Goal: Task Accomplishment & Management: Manage account settings

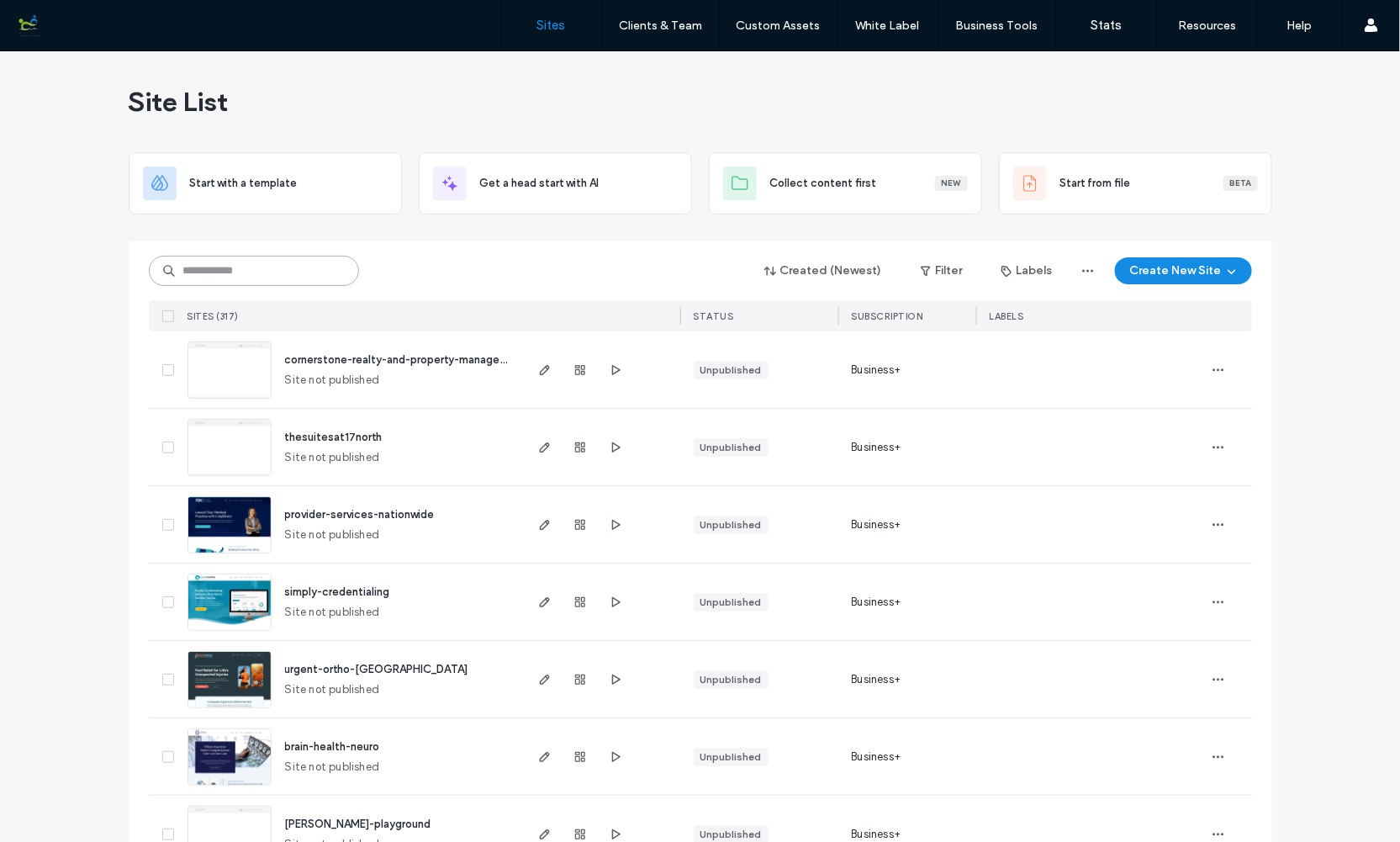
click at [272, 276] on input at bounding box center [255, 270] width 211 height 30
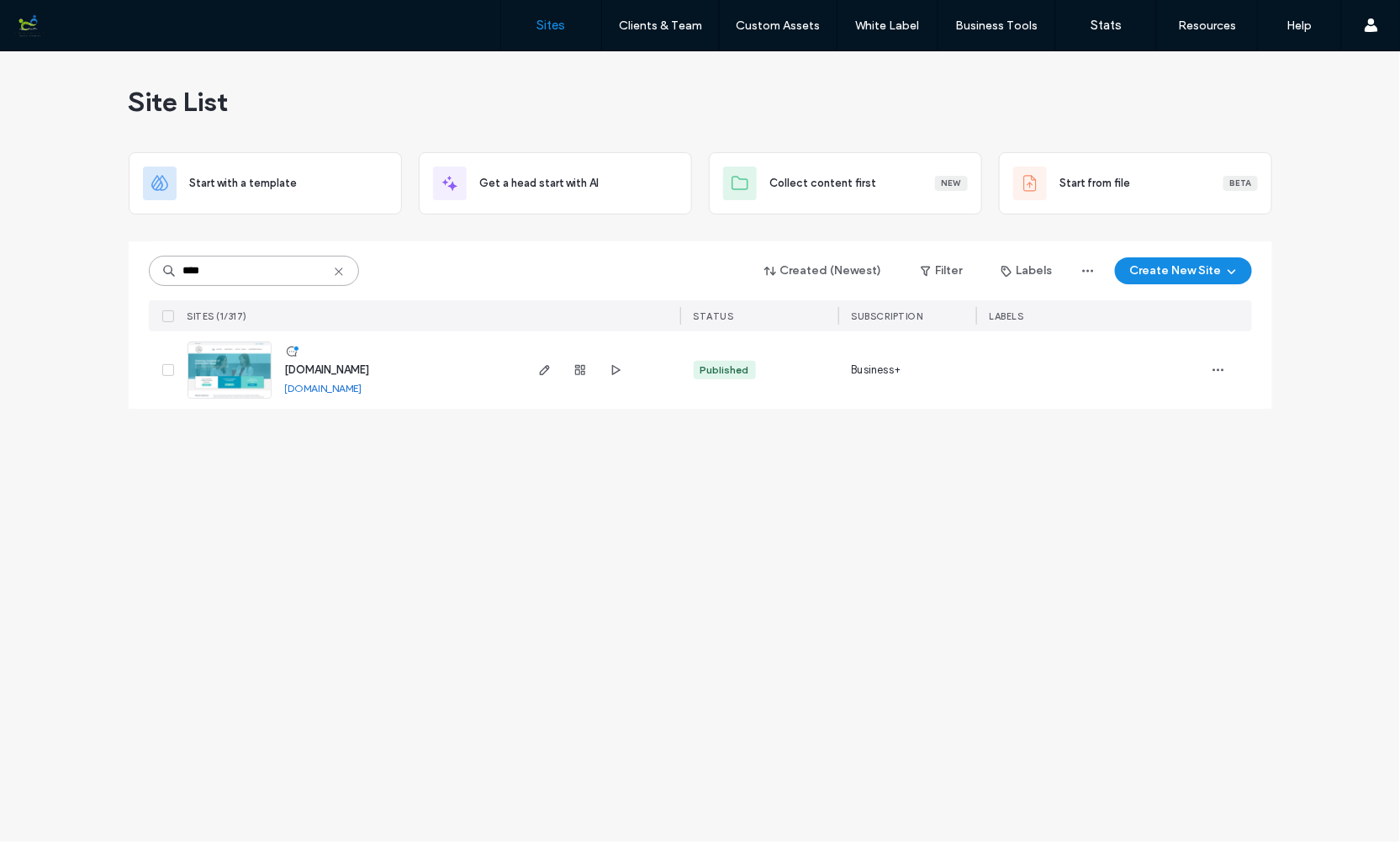
type input "****"
click at [238, 371] on img at bounding box center [230, 399] width 83 height 114
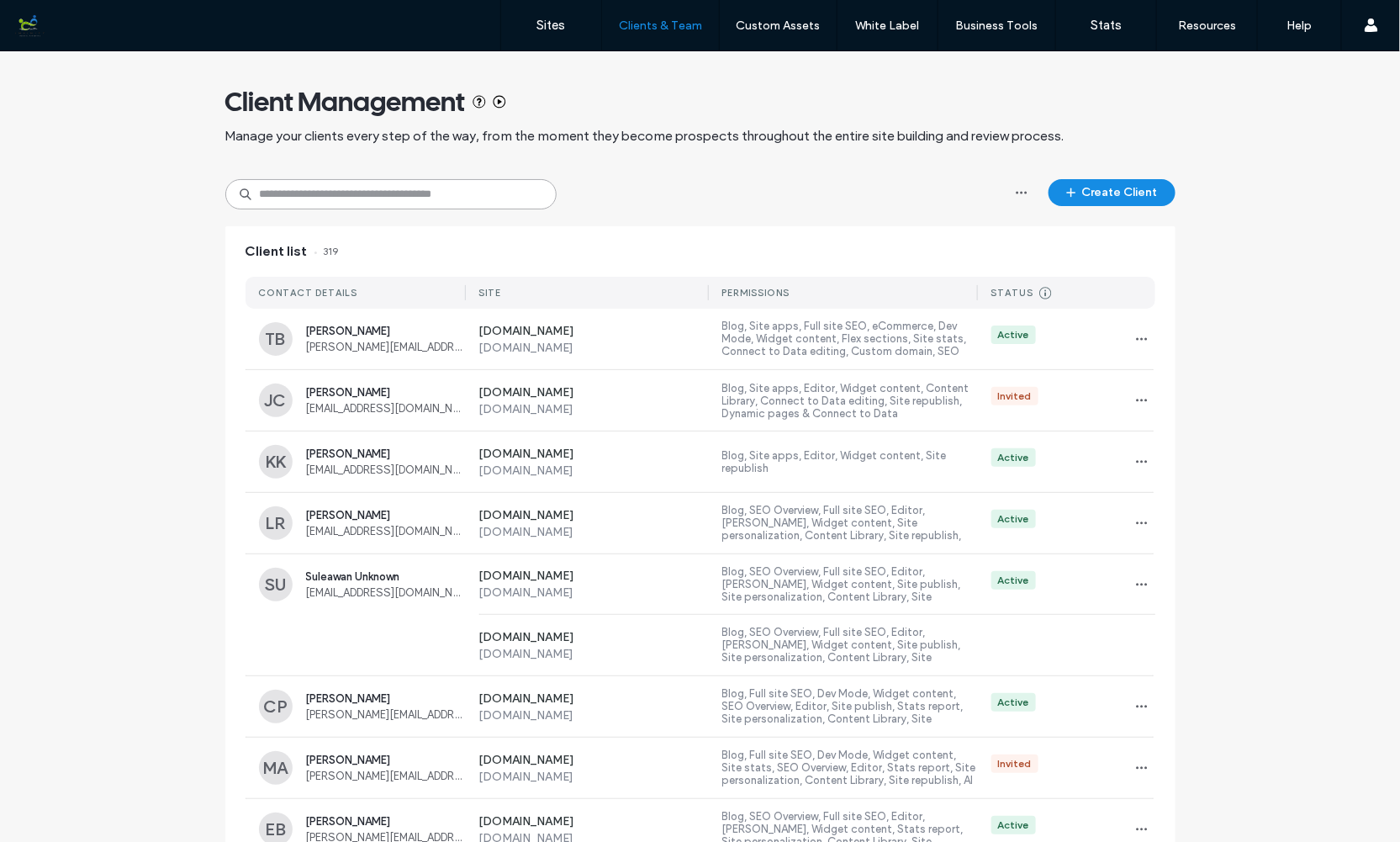
click at [385, 191] on input at bounding box center [391, 194] width 331 height 30
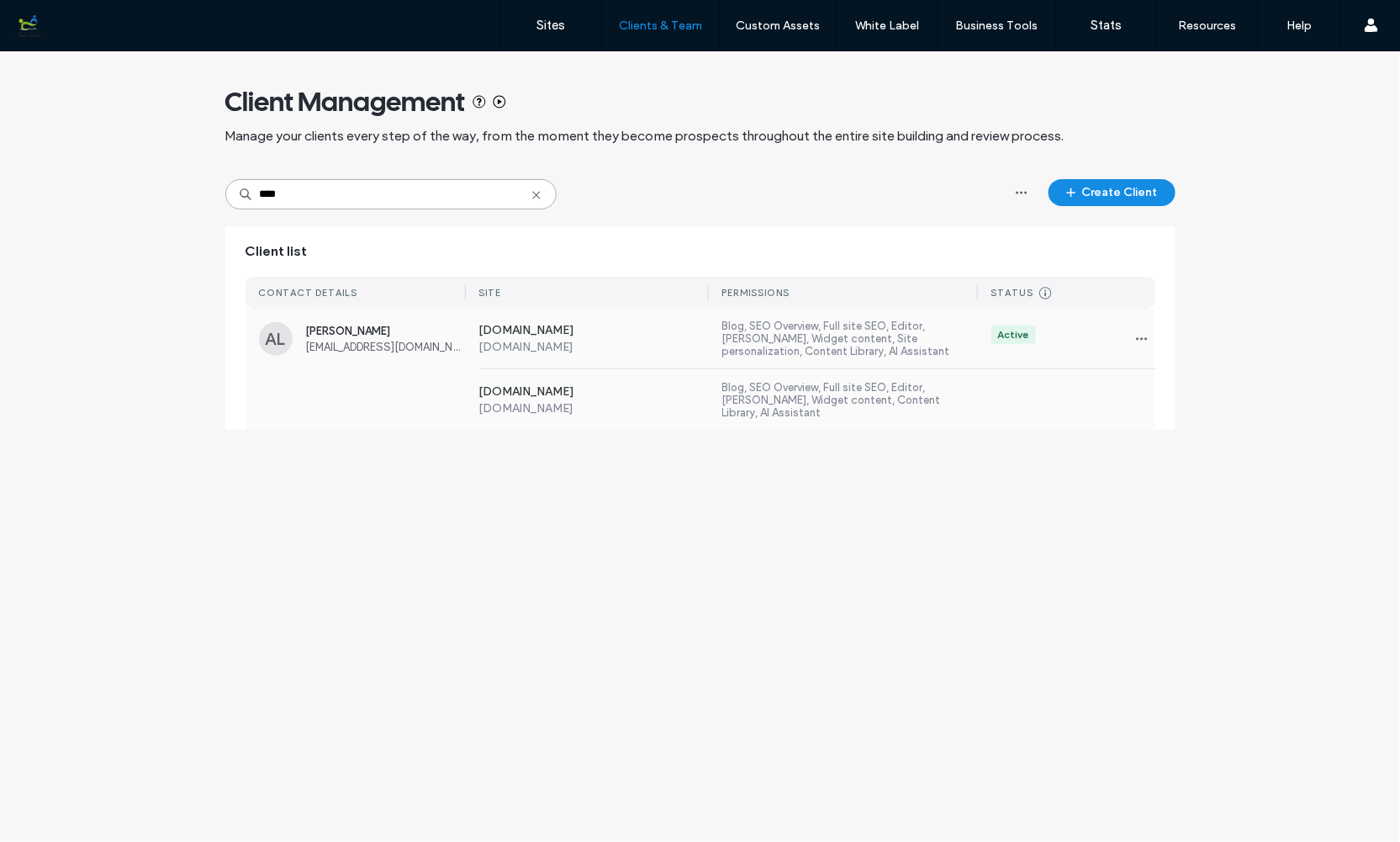
type input "****"
click at [374, 338] on div "ArraMae Llanes arramaellanes@yahoo.com" at bounding box center [386, 339] width 160 height 29
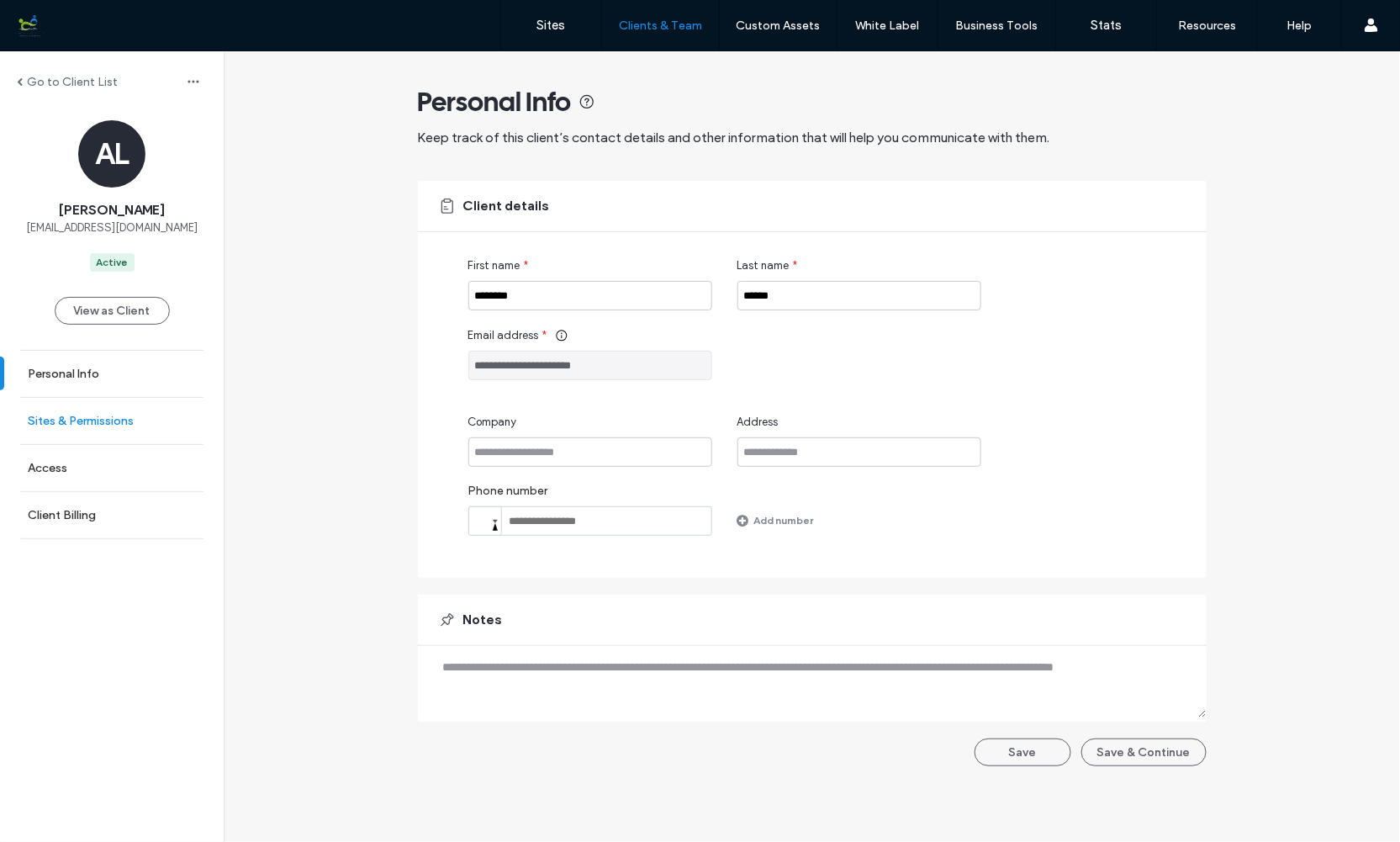
click at [102, 414] on label "Sites & Permissions" at bounding box center [81, 421] width 106 height 14
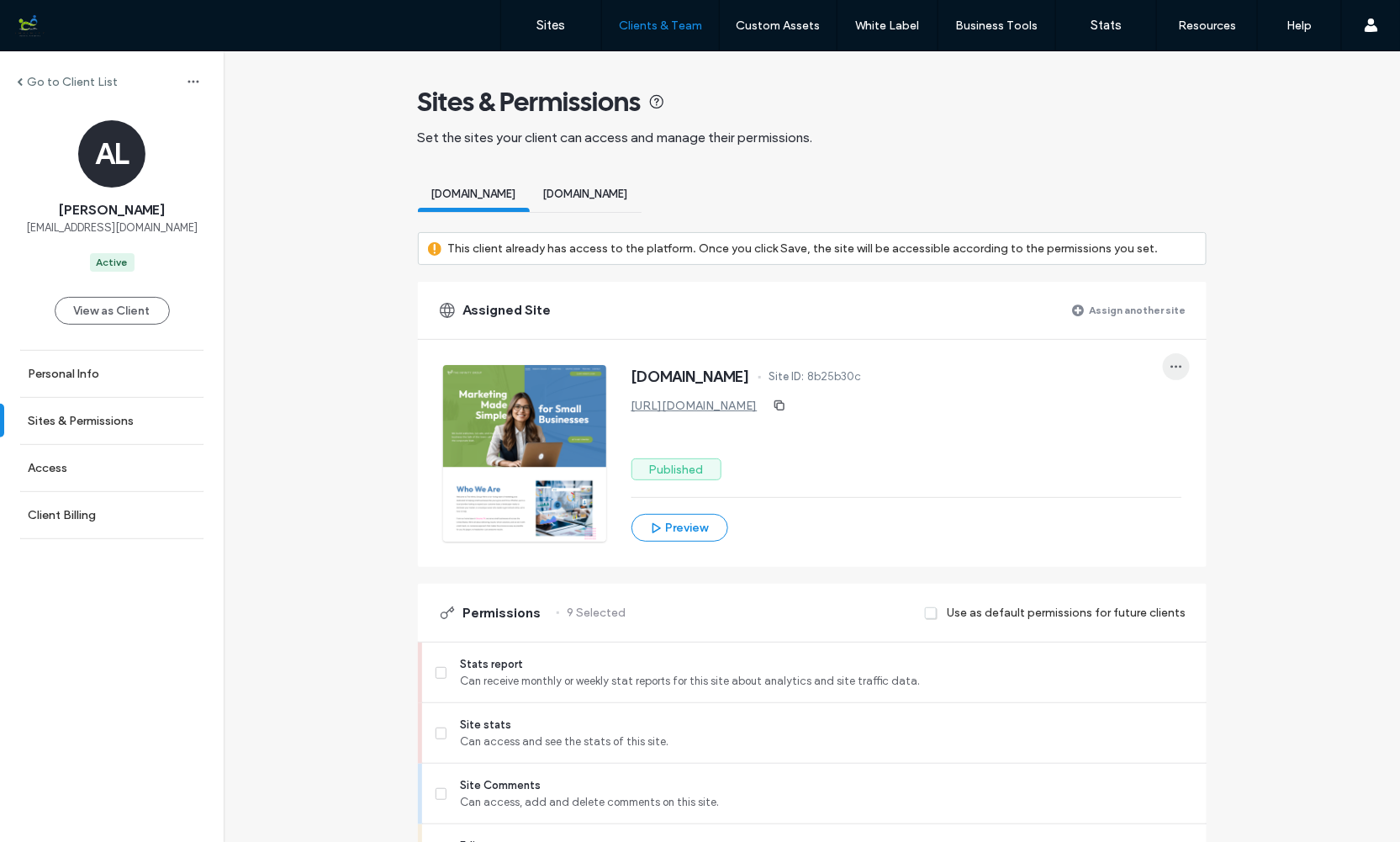
click at [1170, 366] on icon "button" at bounding box center [1176, 366] width 13 height 13
click at [1192, 405] on span "Unassign site" at bounding box center [1225, 408] width 67 height 17
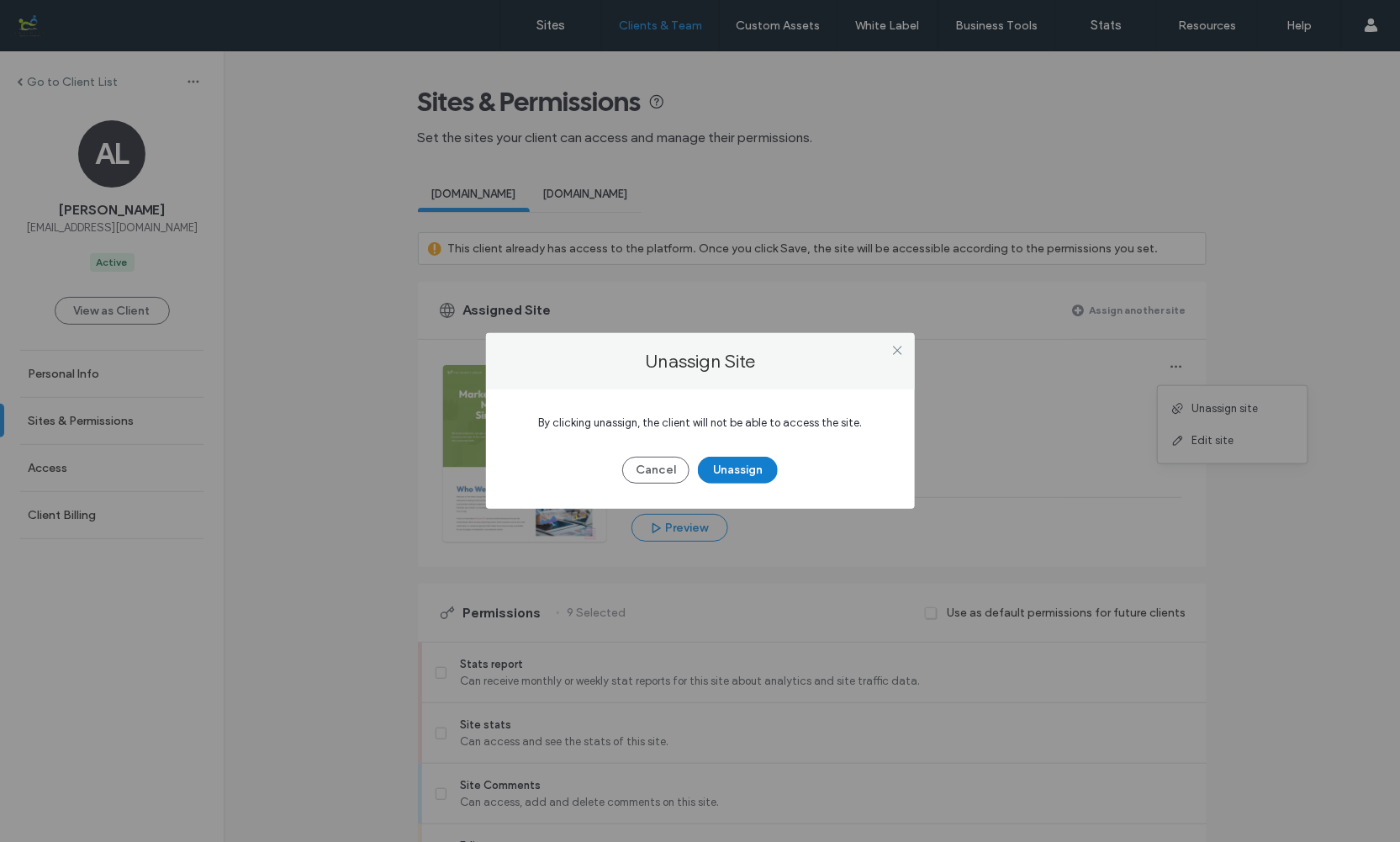
click at [739, 471] on button "Unassign" at bounding box center [737, 470] width 80 height 27
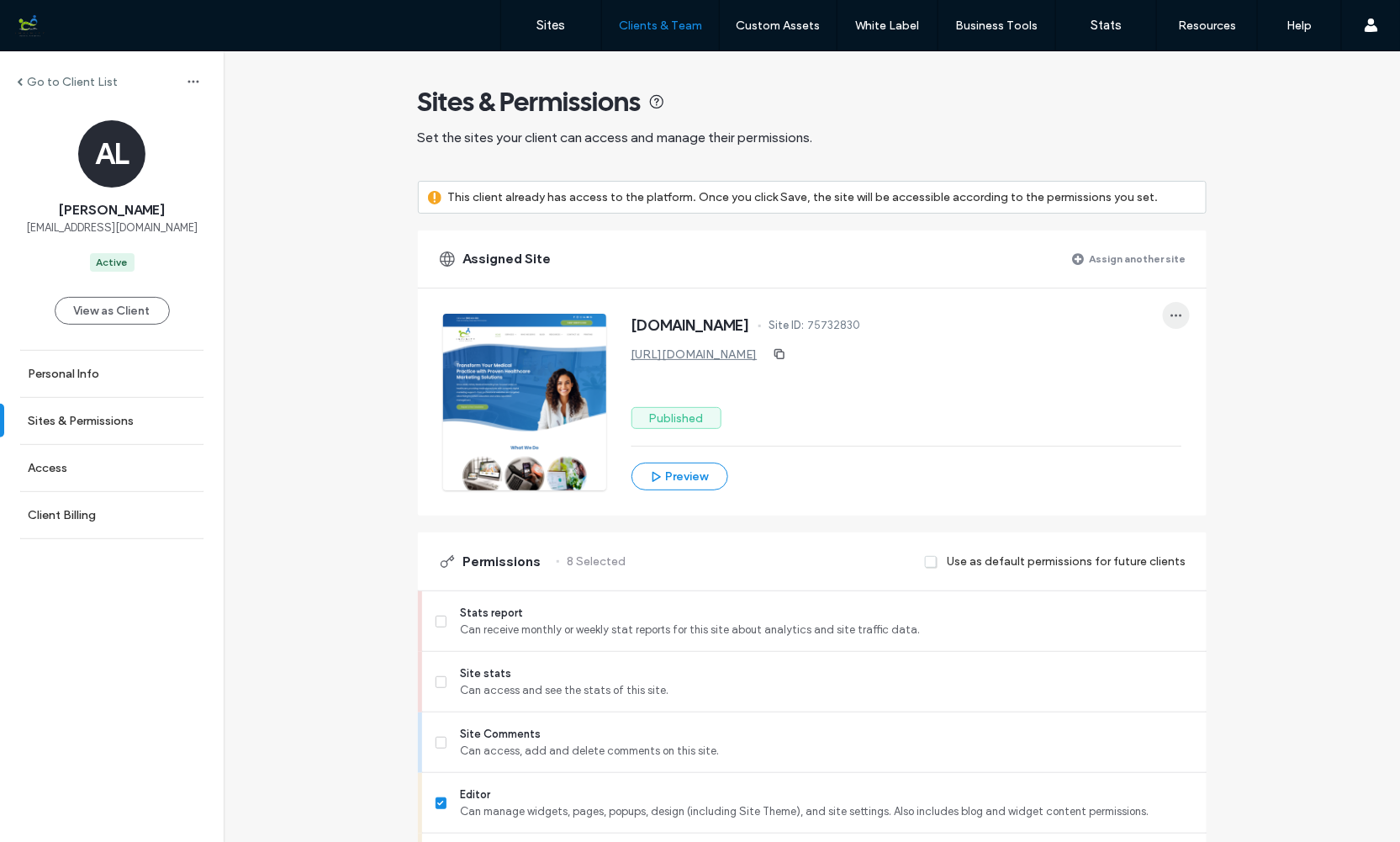
click at [1170, 315] on icon "button" at bounding box center [1176, 315] width 13 height 13
click at [1183, 356] on icon at bounding box center [1178, 356] width 13 height 13
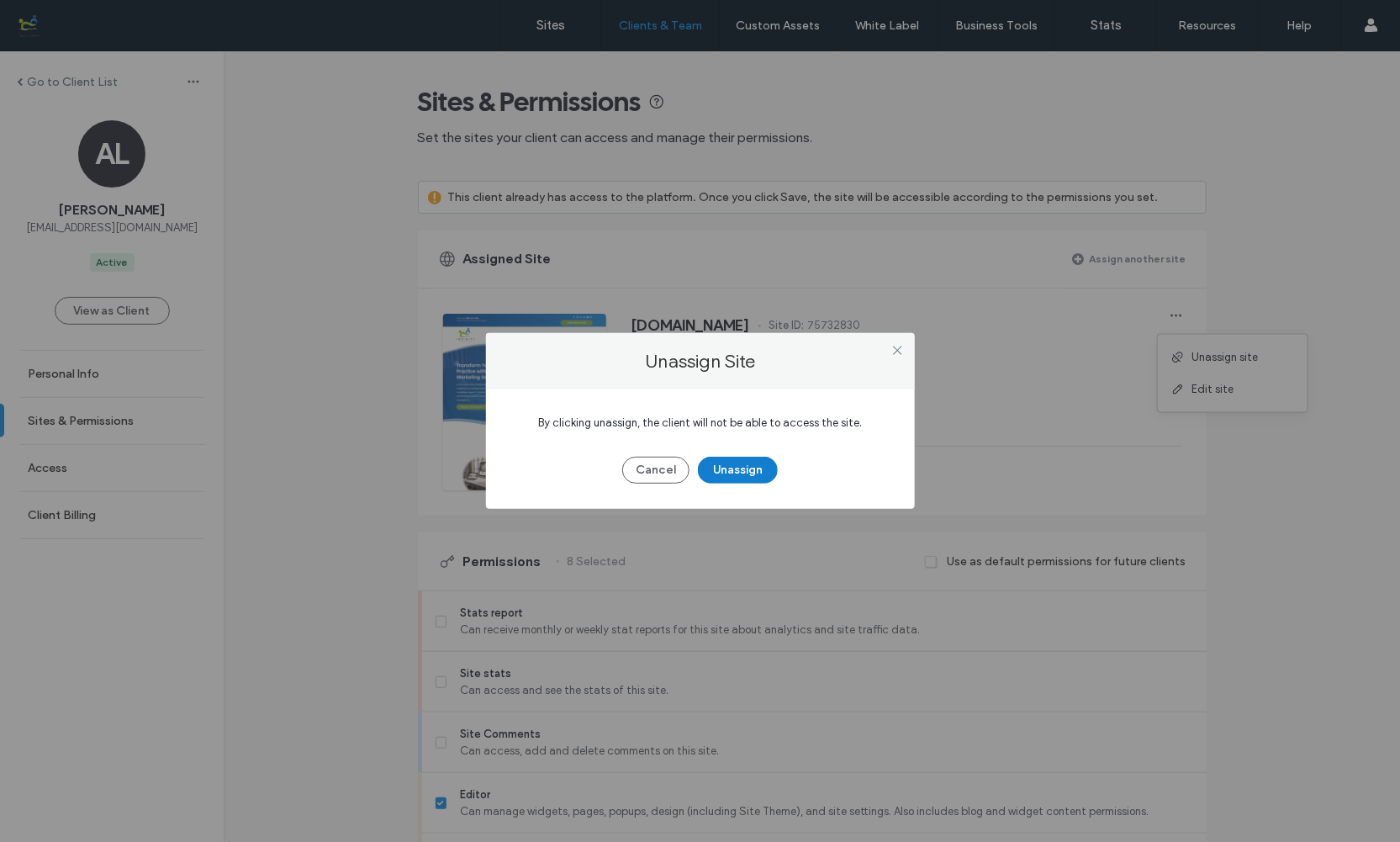
click at [744, 457] on button "Unassign" at bounding box center [737, 470] width 80 height 27
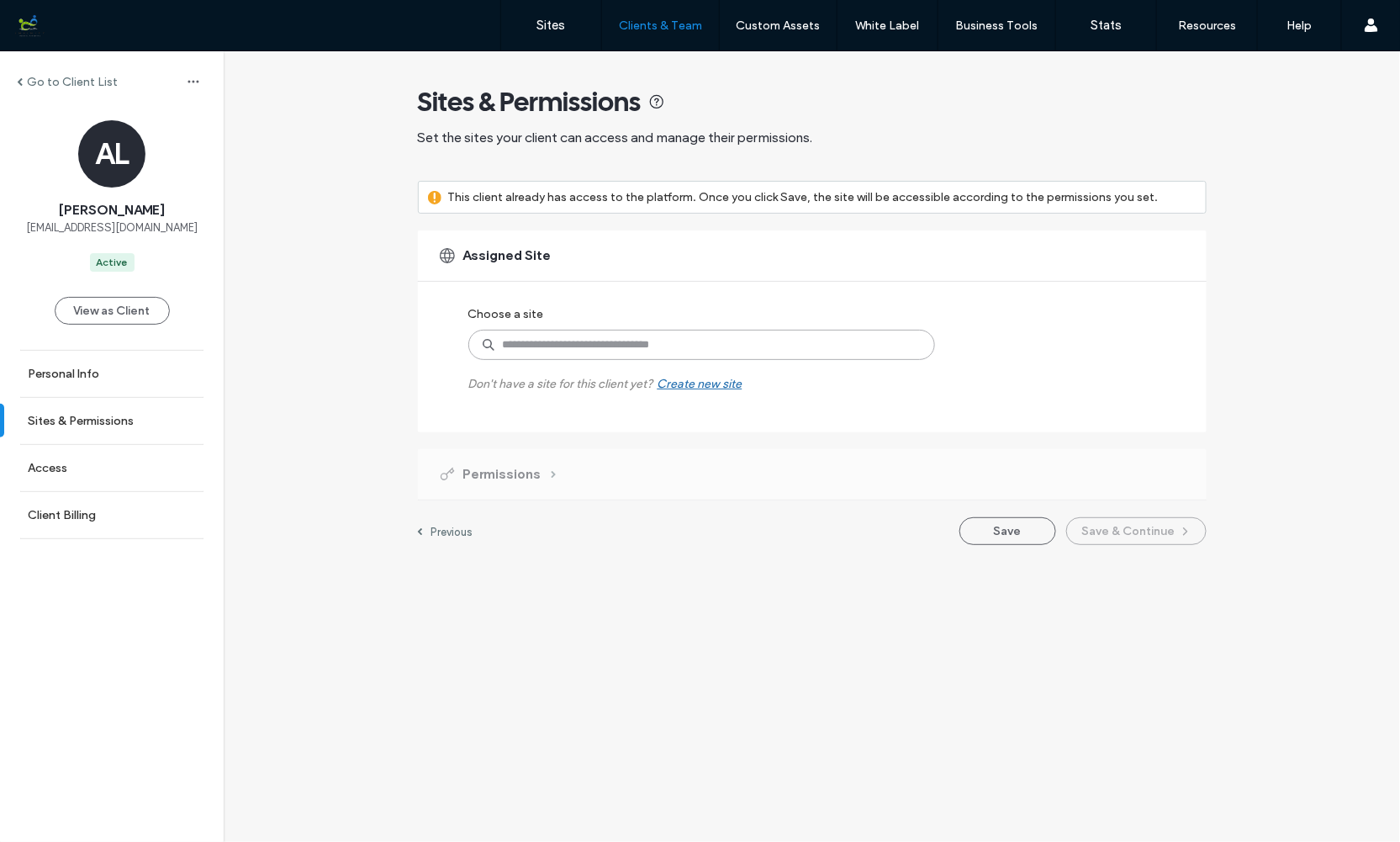
click at [522, 343] on input at bounding box center [702, 345] width 467 height 30
type input "****"
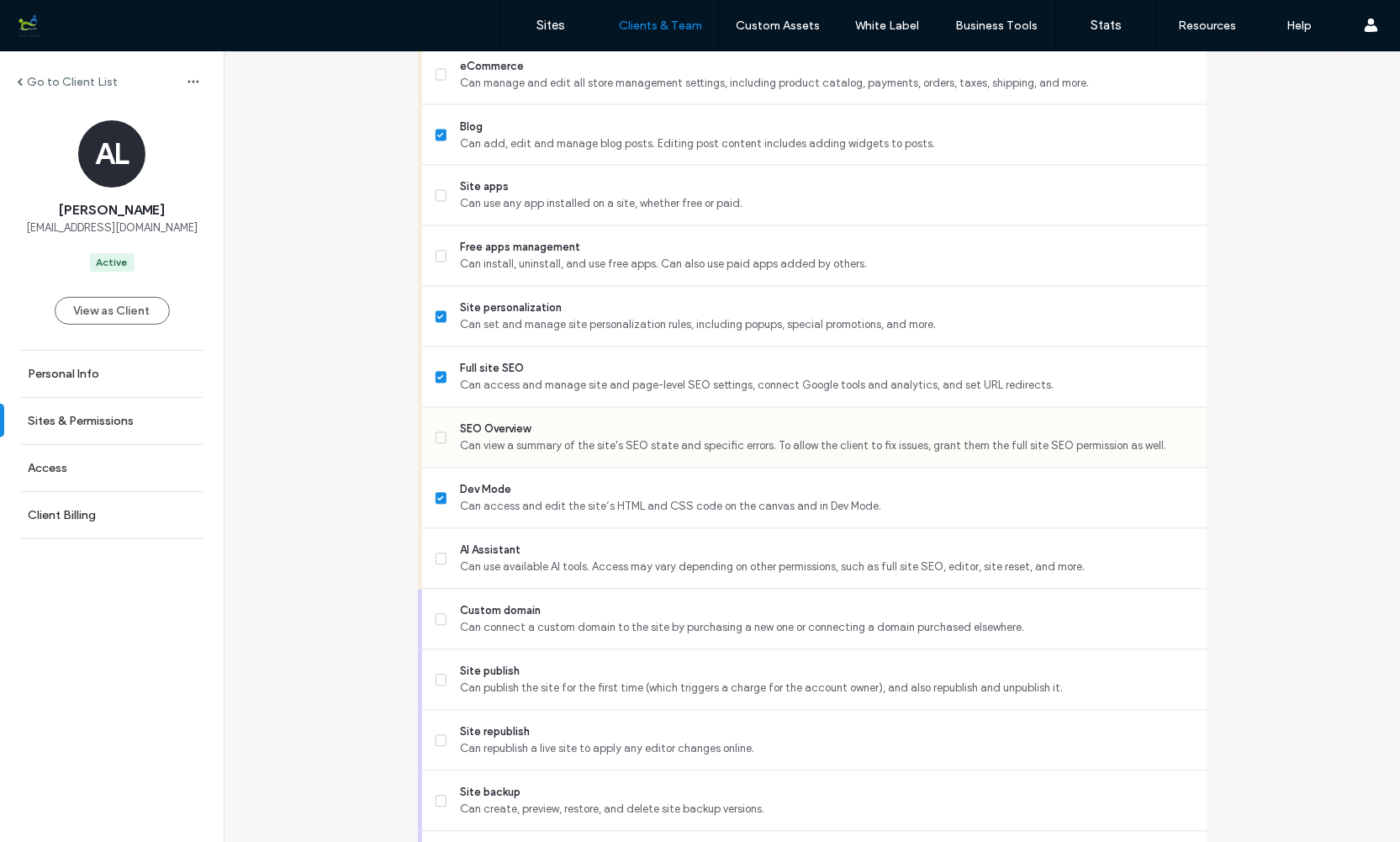
scroll to position [1155, 0]
click at [435, 429] on span at bounding box center [441, 435] width 11 height 11
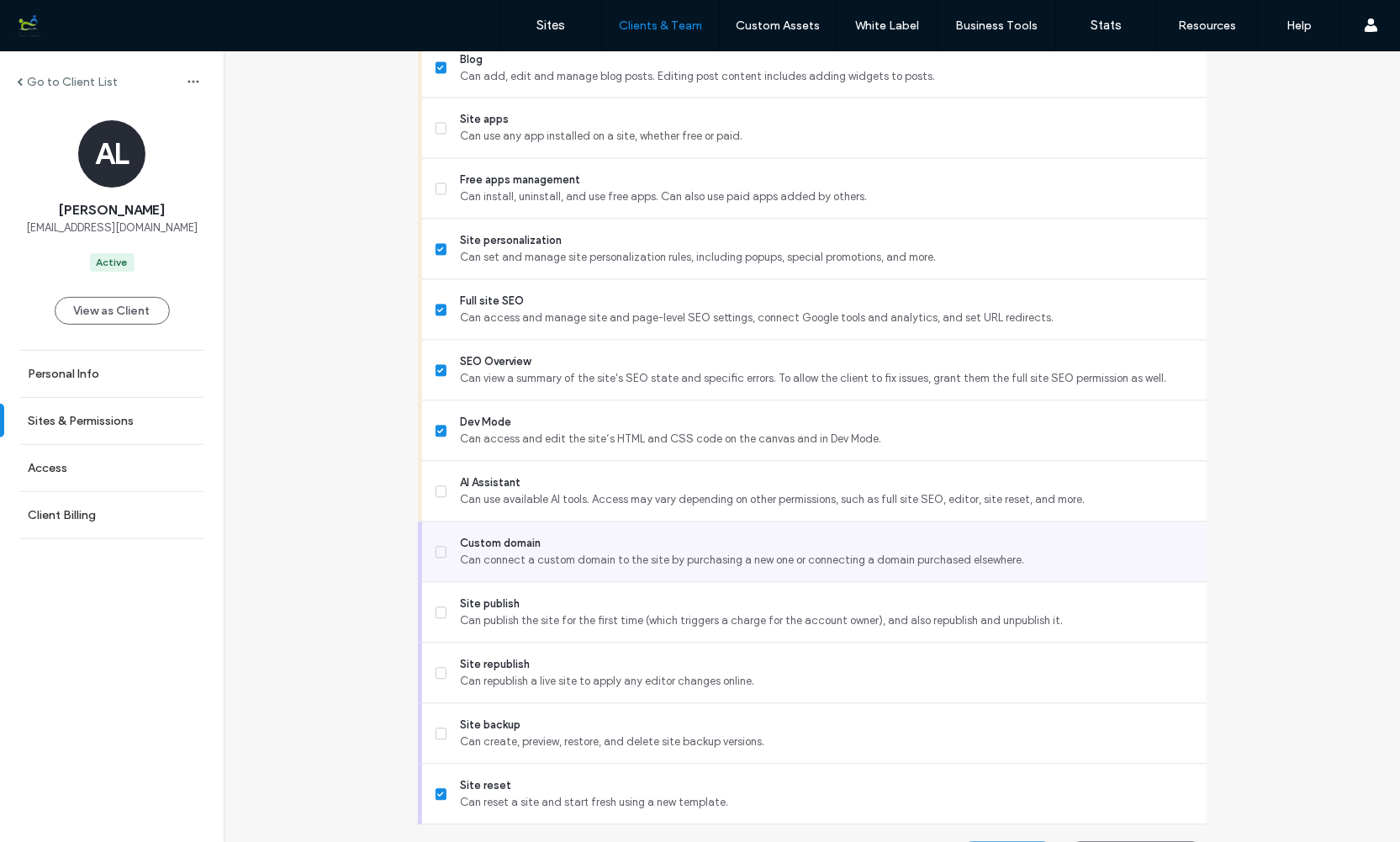
scroll to position [1262, 0]
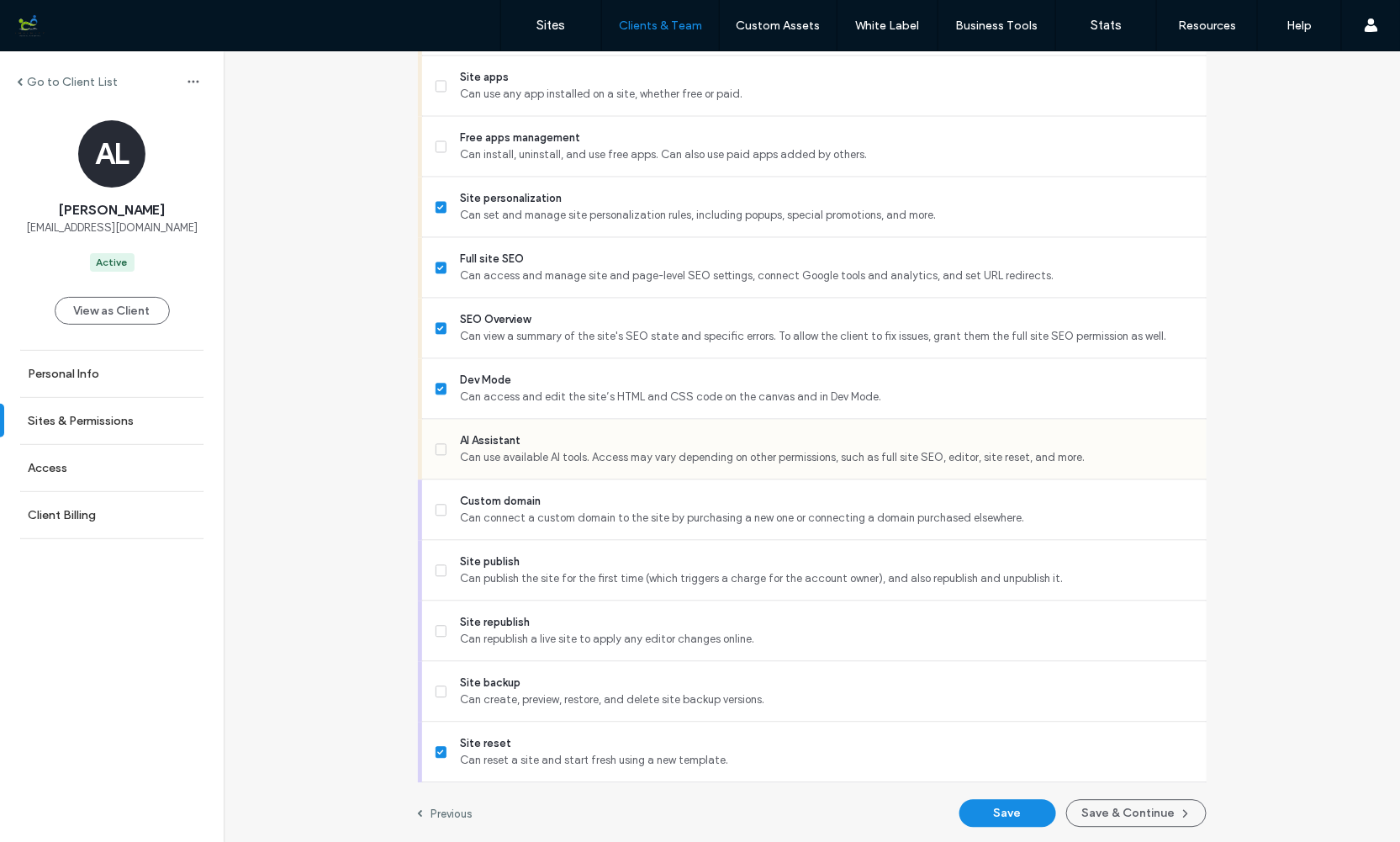
click at [435, 444] on span at bounding box center [441, 450] width 11 height 11
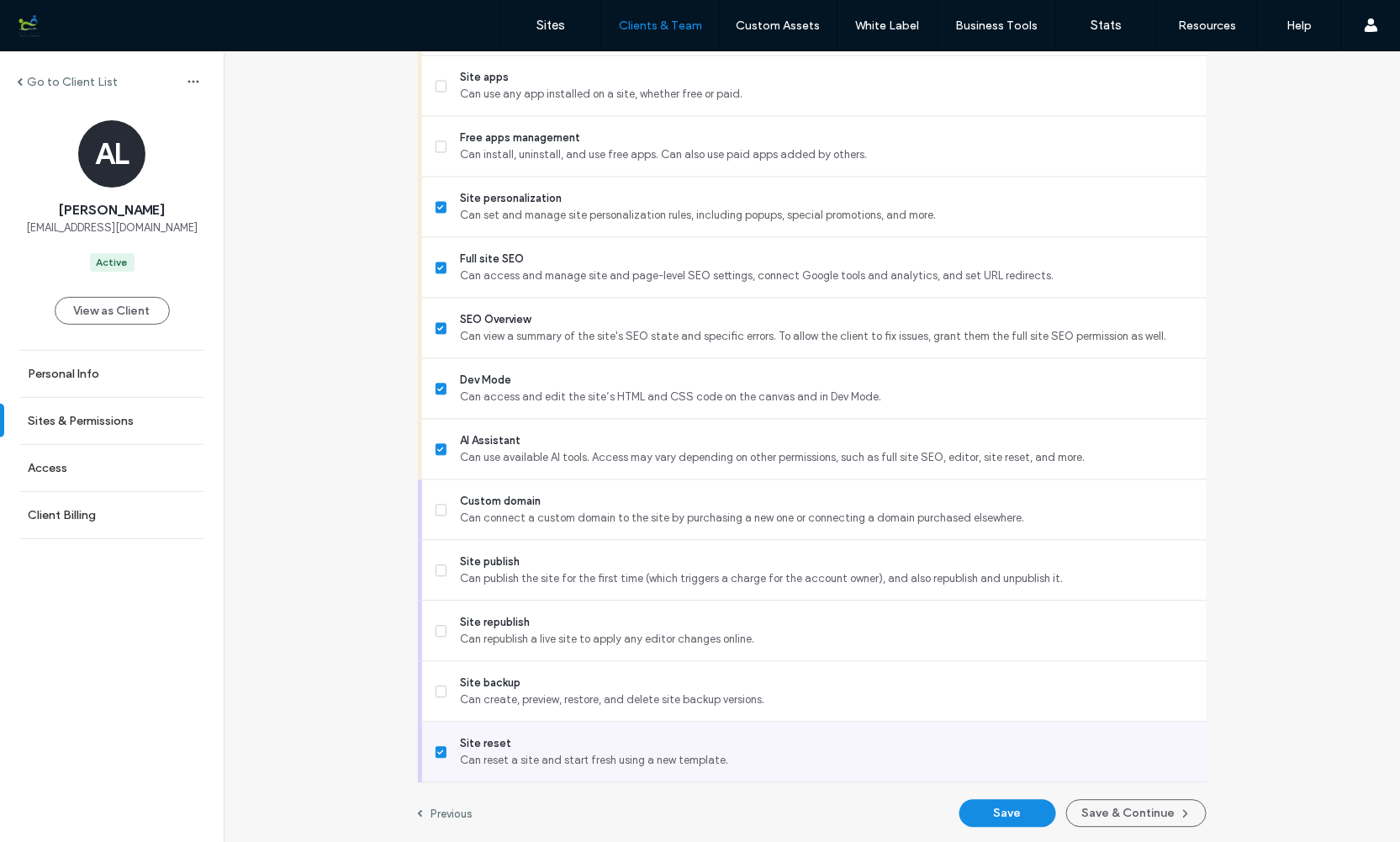
click at [435, 747] on span at bounding box center [441, 752] width 11 height 11
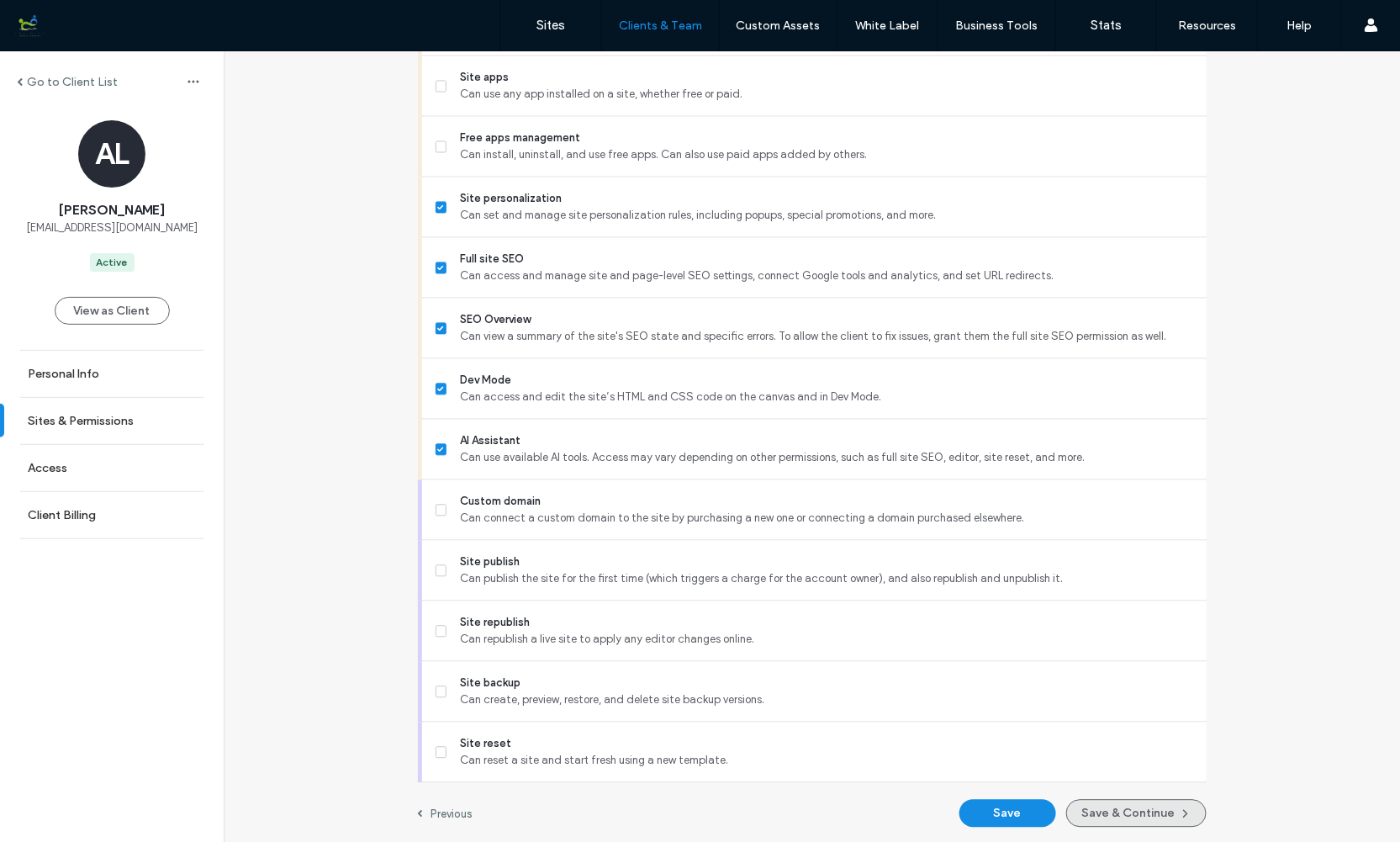
click at [1123, 811] on button "Save & Continue" at bounding box center [1137, 814] width 140 height 28
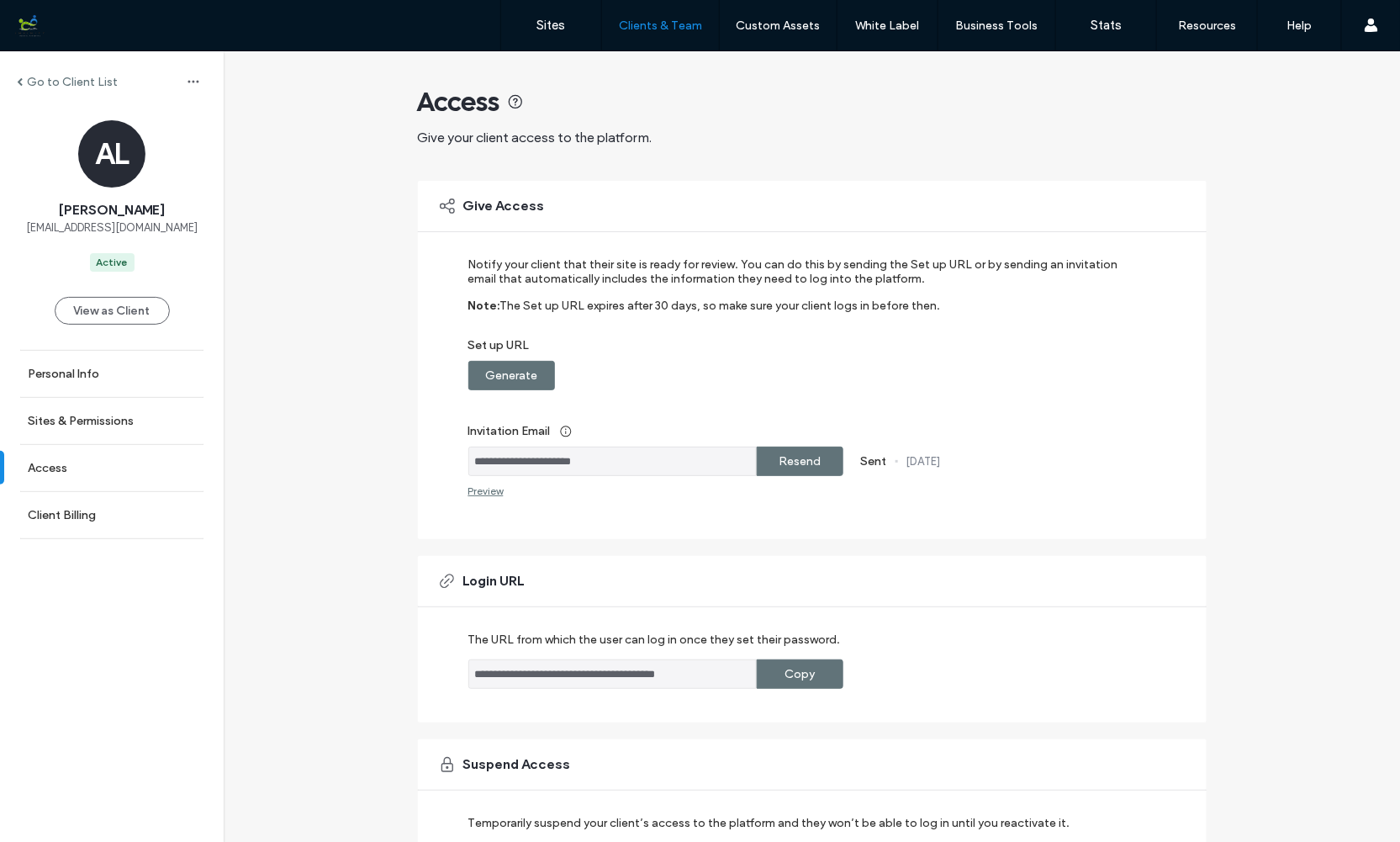
click at [508, 371] on label "Generate" at bounding box center [511, 375] width 52 height 31
click at [782, 459] on label "Resend" at bounding box center [800, 461] width 42 height 31
